Goal: Find contact information: Find phone

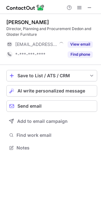
scroll to position [143, 101]
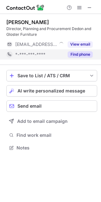
click at [75, 55] on button "Find phone" at bounding box center [79, 54] width 25 height 6
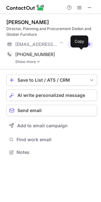
scroll to position [148, 101]
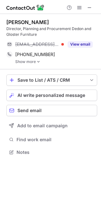
click at [38, 61] on img at bounding box center [38, 61] width 4 height 4
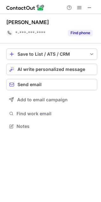
scroll to position [121, 101]
